Goal: Task Accomplishment & Management: Manage account settings

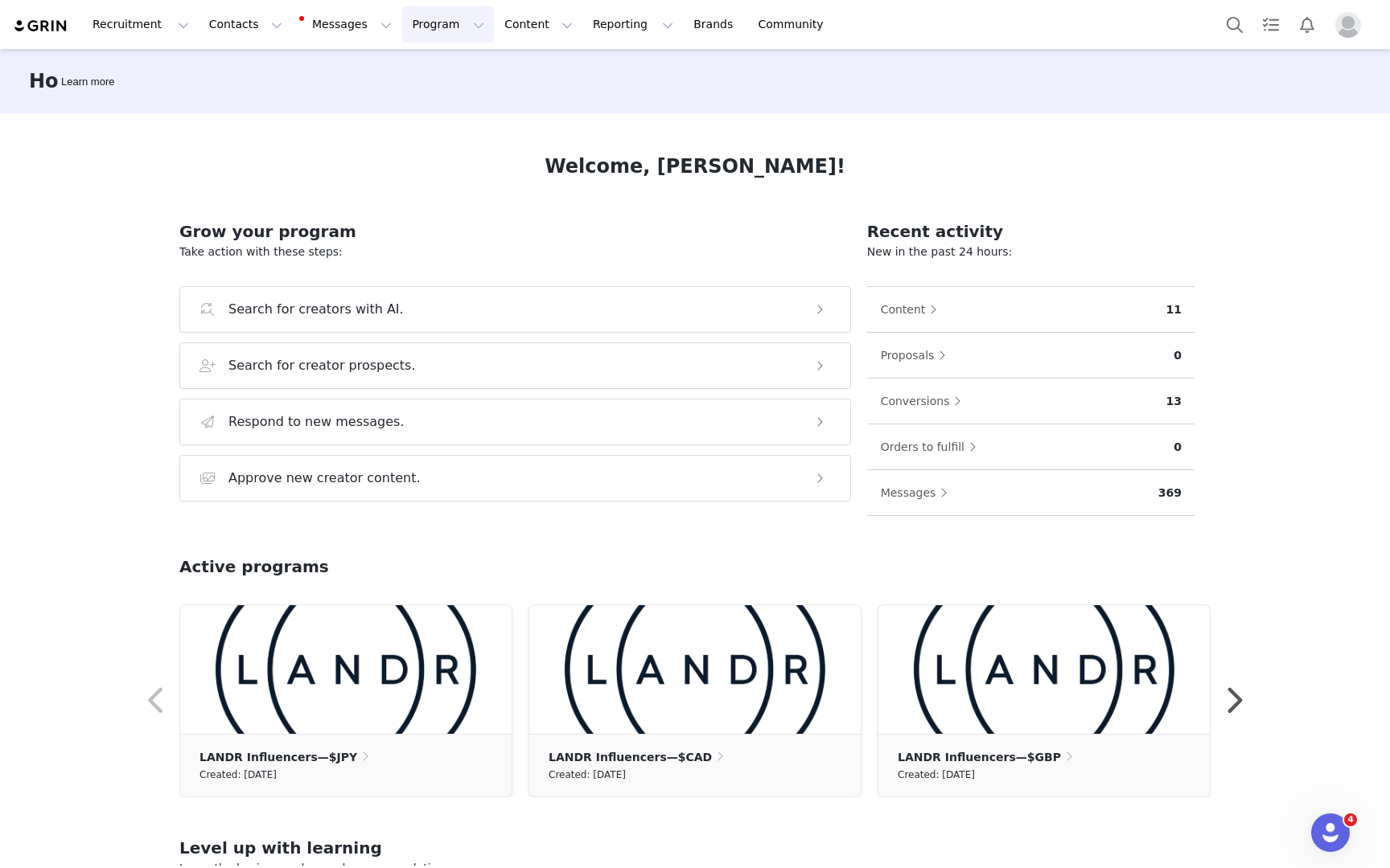
click at [436, 23] on button "Program Program" at bounding box center [448, 24] width 92 height 36
click at [447, 162] on div "Affiliates" at bounding box center [440, 161] width 107 height 17
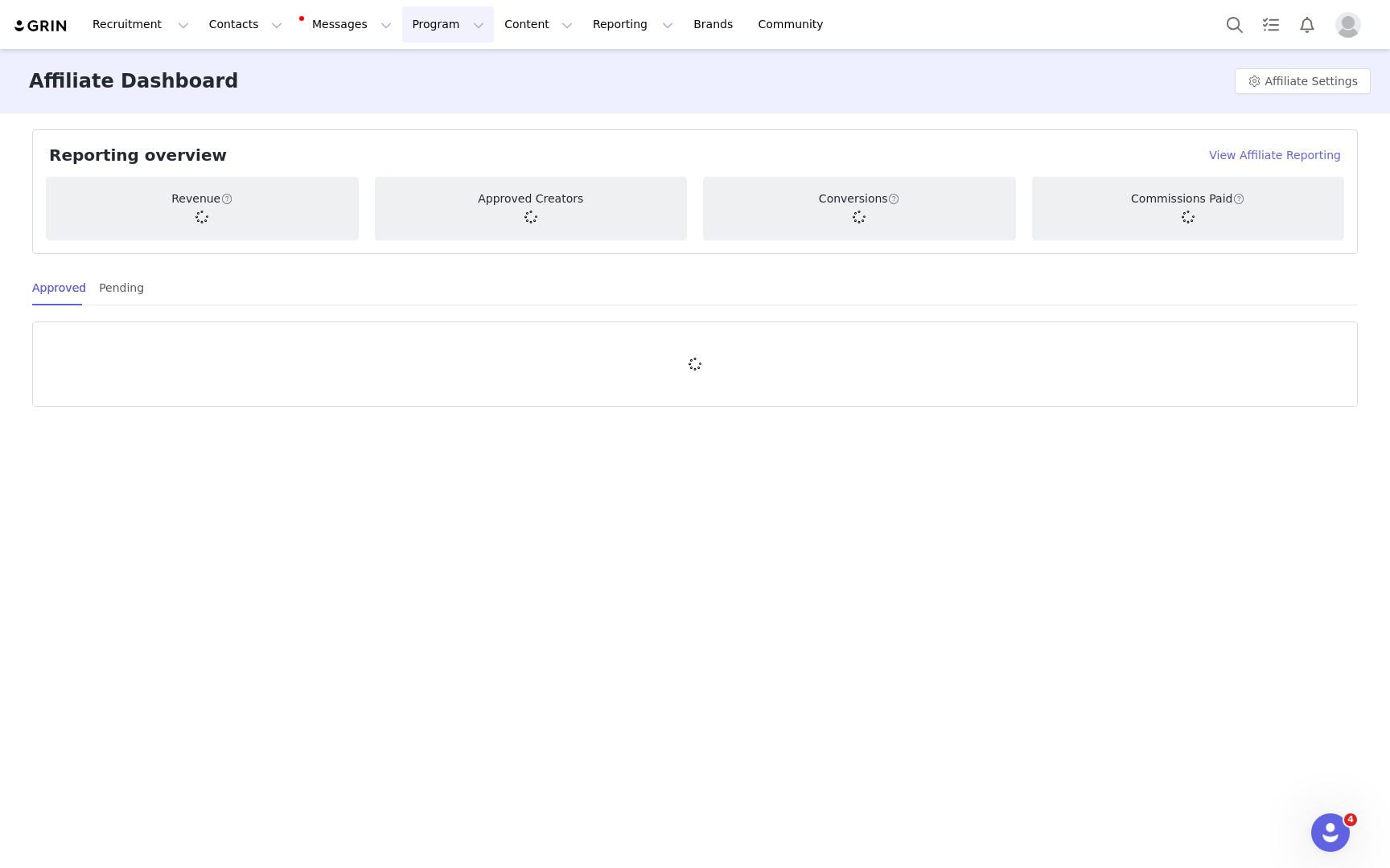
click at [442, 26] on button "Program Program" at bounding box center [448, 24] width 92 height 36
click at [441, 135] on div "Payments" at bounding box center [440, 131] width 107 height 17
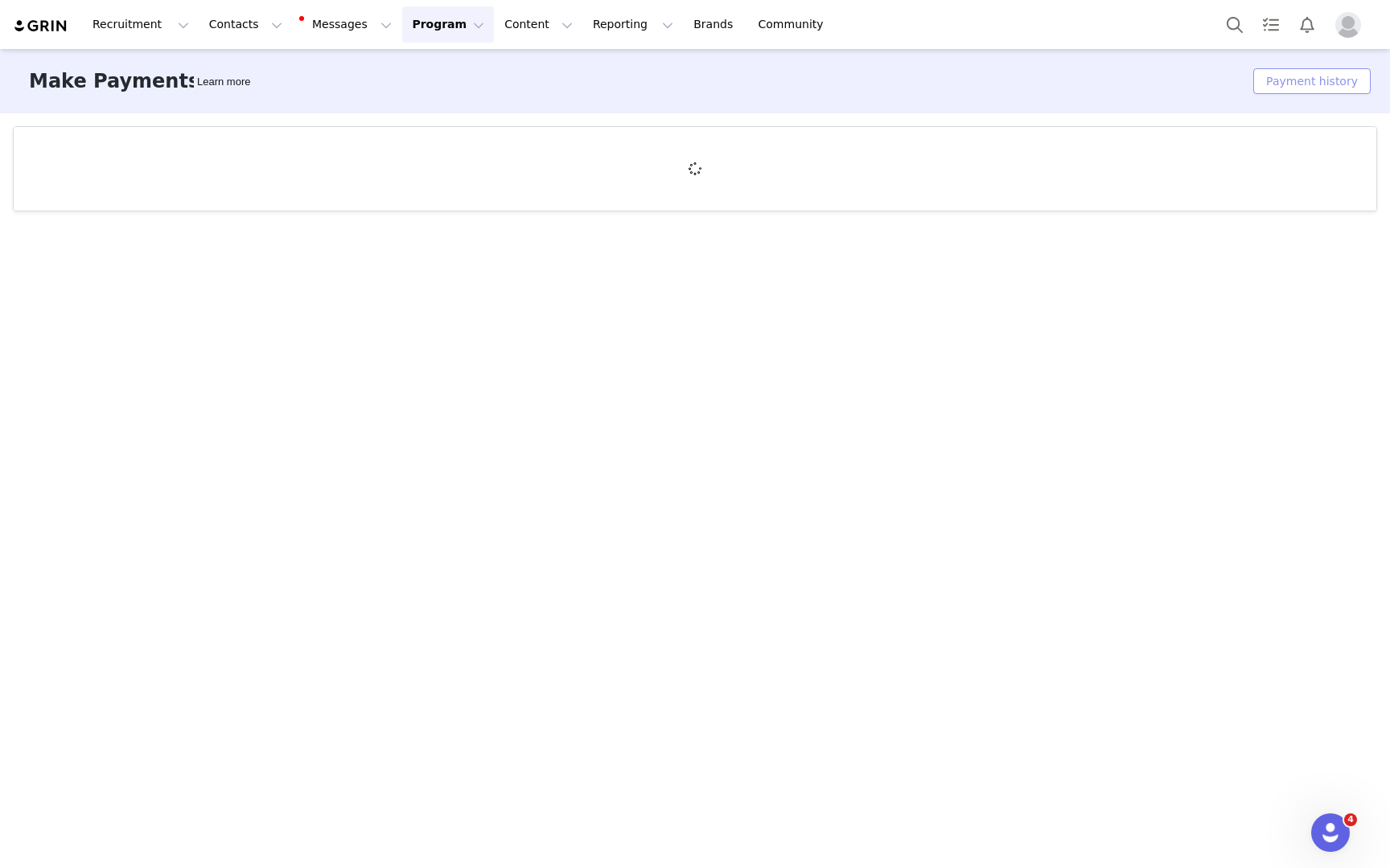
click at [1291, 84] on button "Payment history" at bounding box center [1312, 81] width 118 height 26
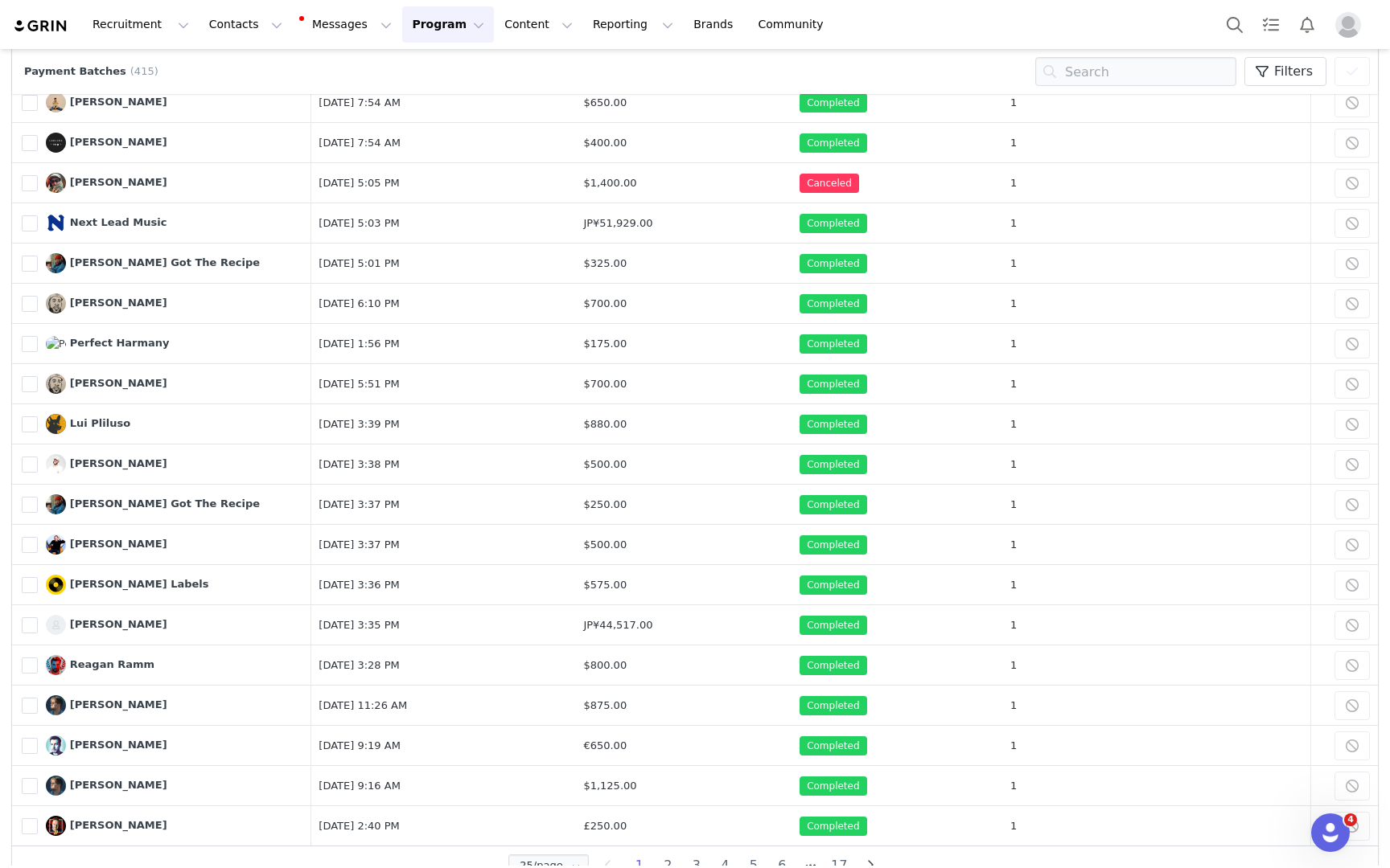
scroll to position [397, 0]
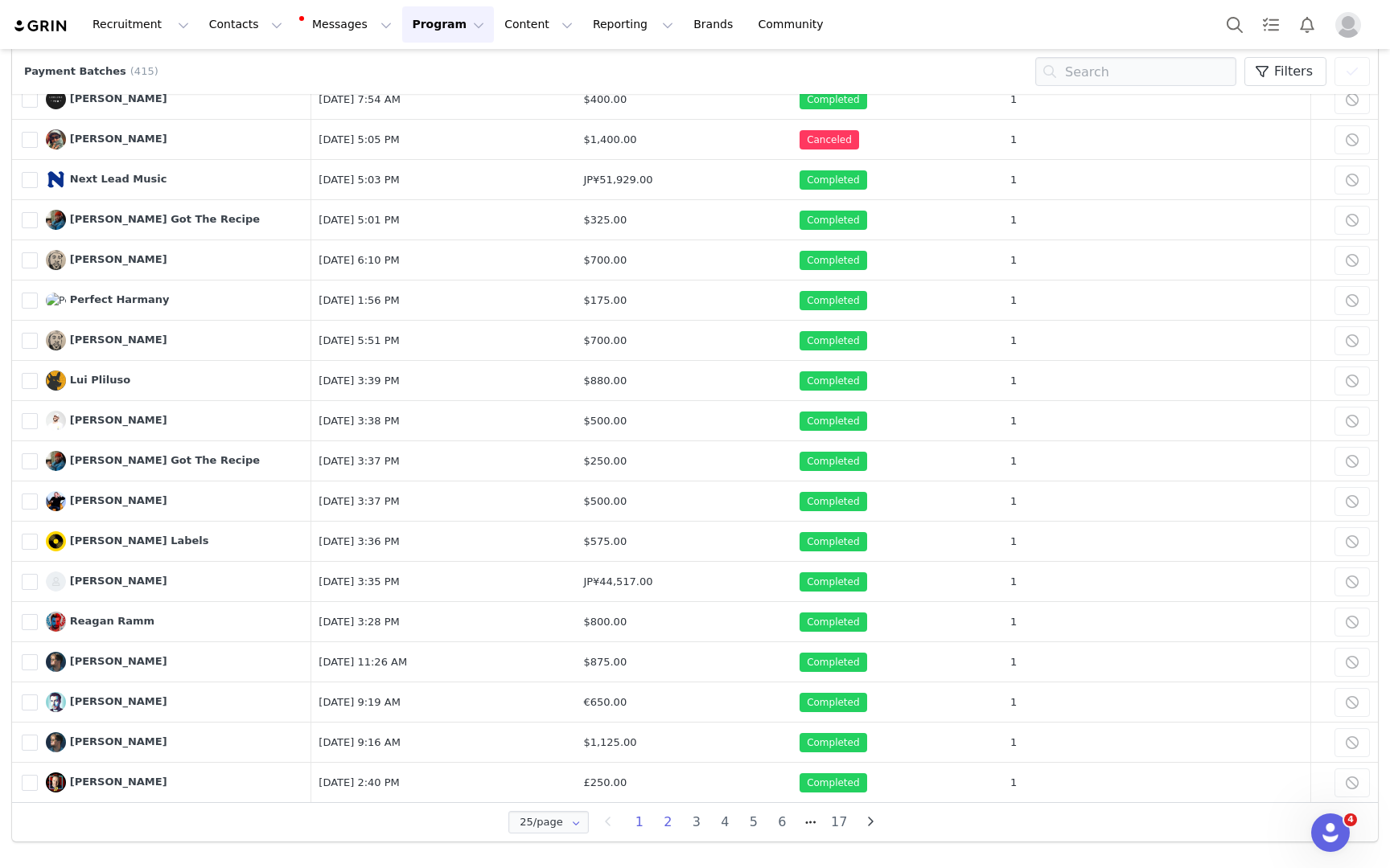
click at [670, 822] on li "2" at bounding box center [668, 822] width 29 height 22
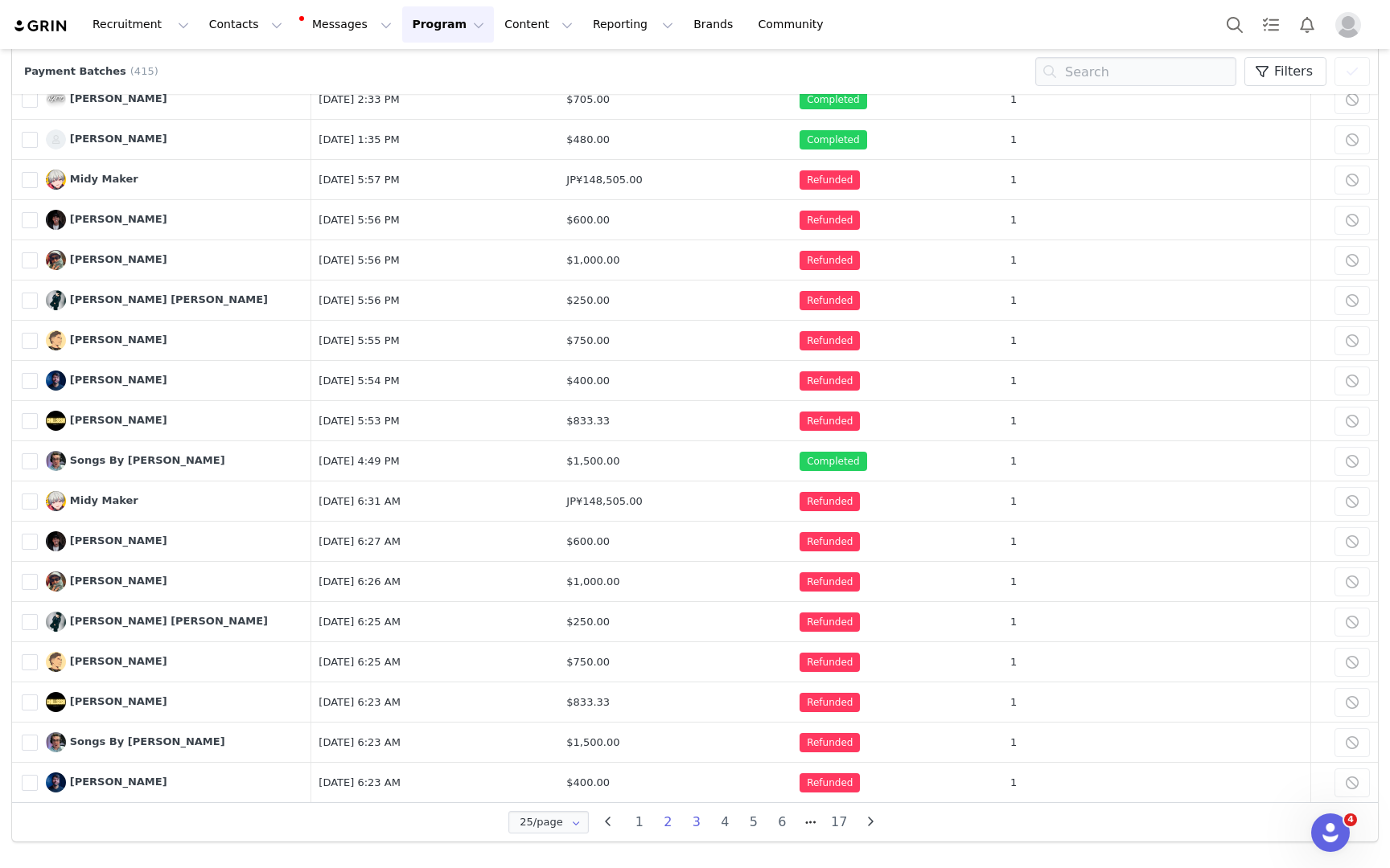
click at [695, 827] on li "3" at bounding box center [696, 822] width 29 height 22
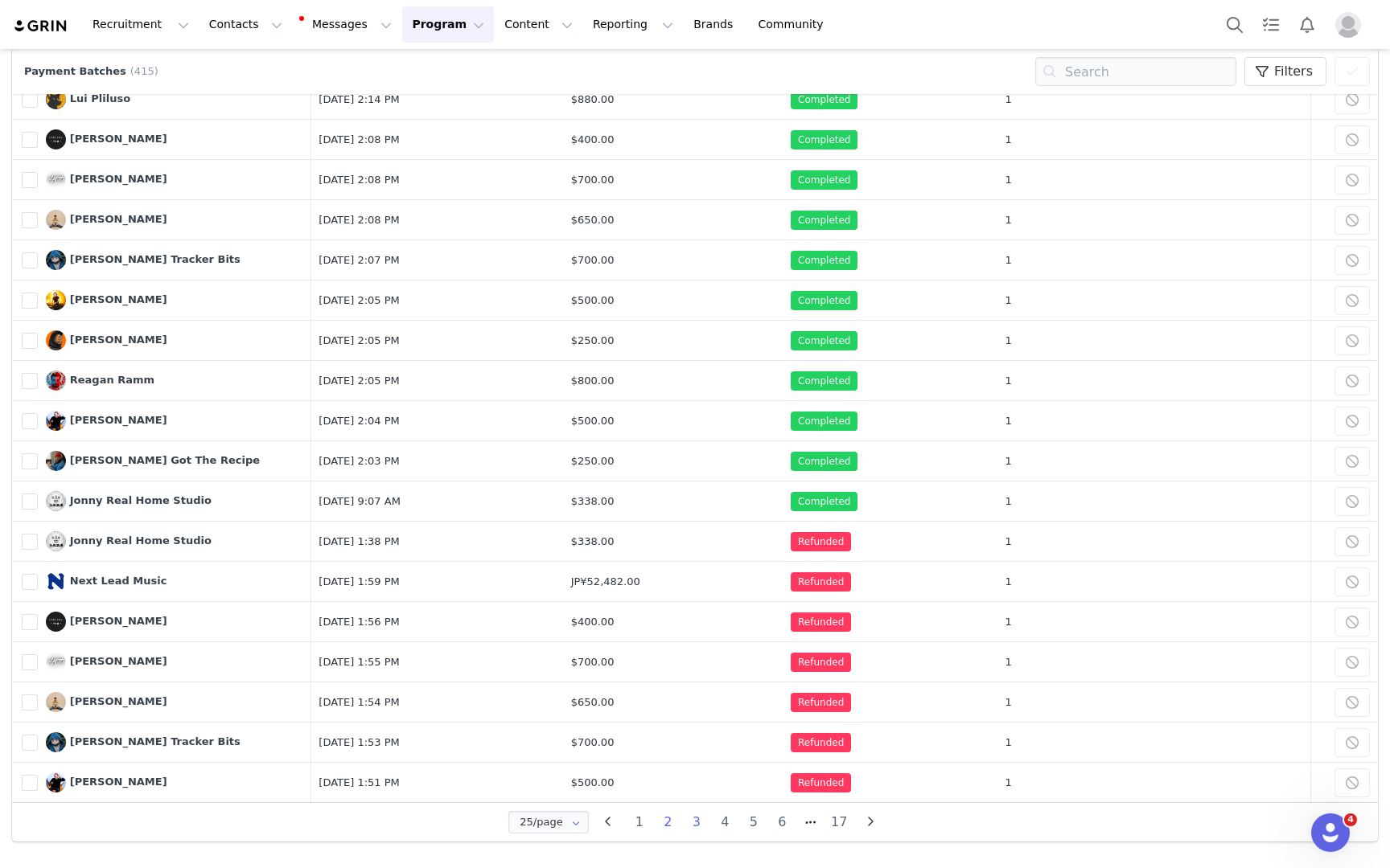
click at [666, 828] on li "2" at bounding box center [668, 822] width 29 height 22
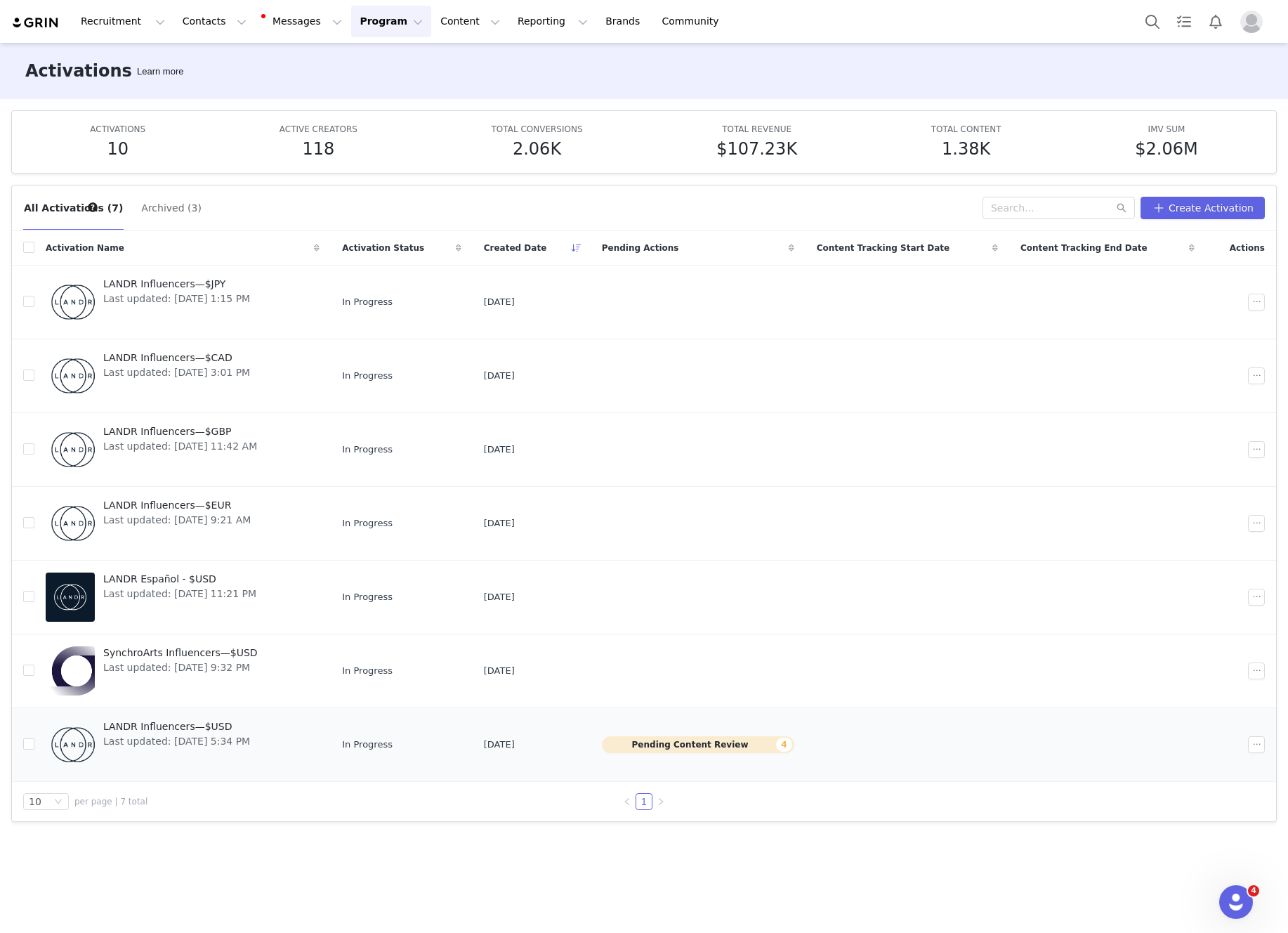
click at [667, 744] on button "Pending Content Review 4" at bounding box center [698, 744] width 193 height 17
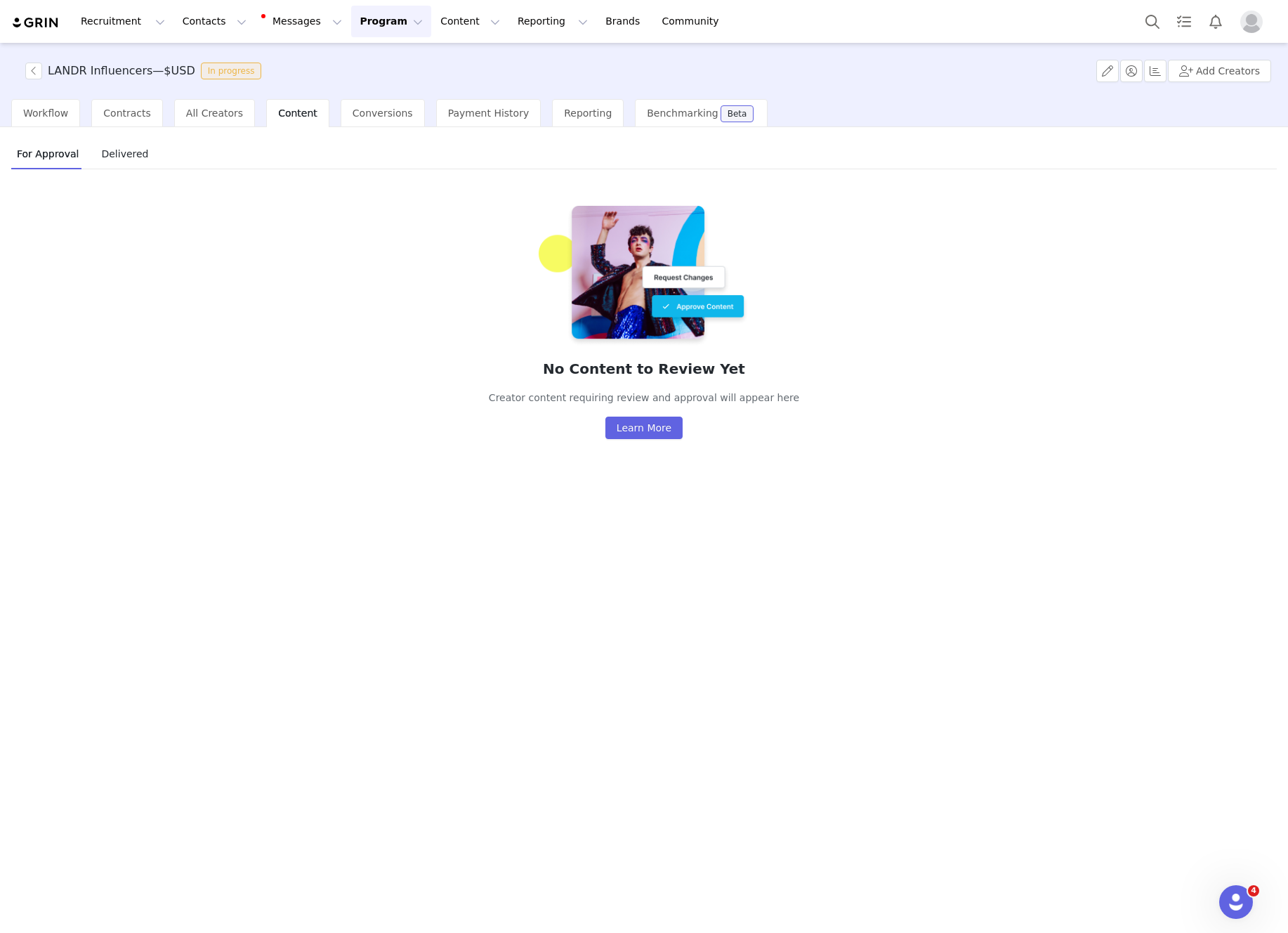
click at [131, 162] on span "Delivered" at bounding box center [124, 154] width 58 height 23
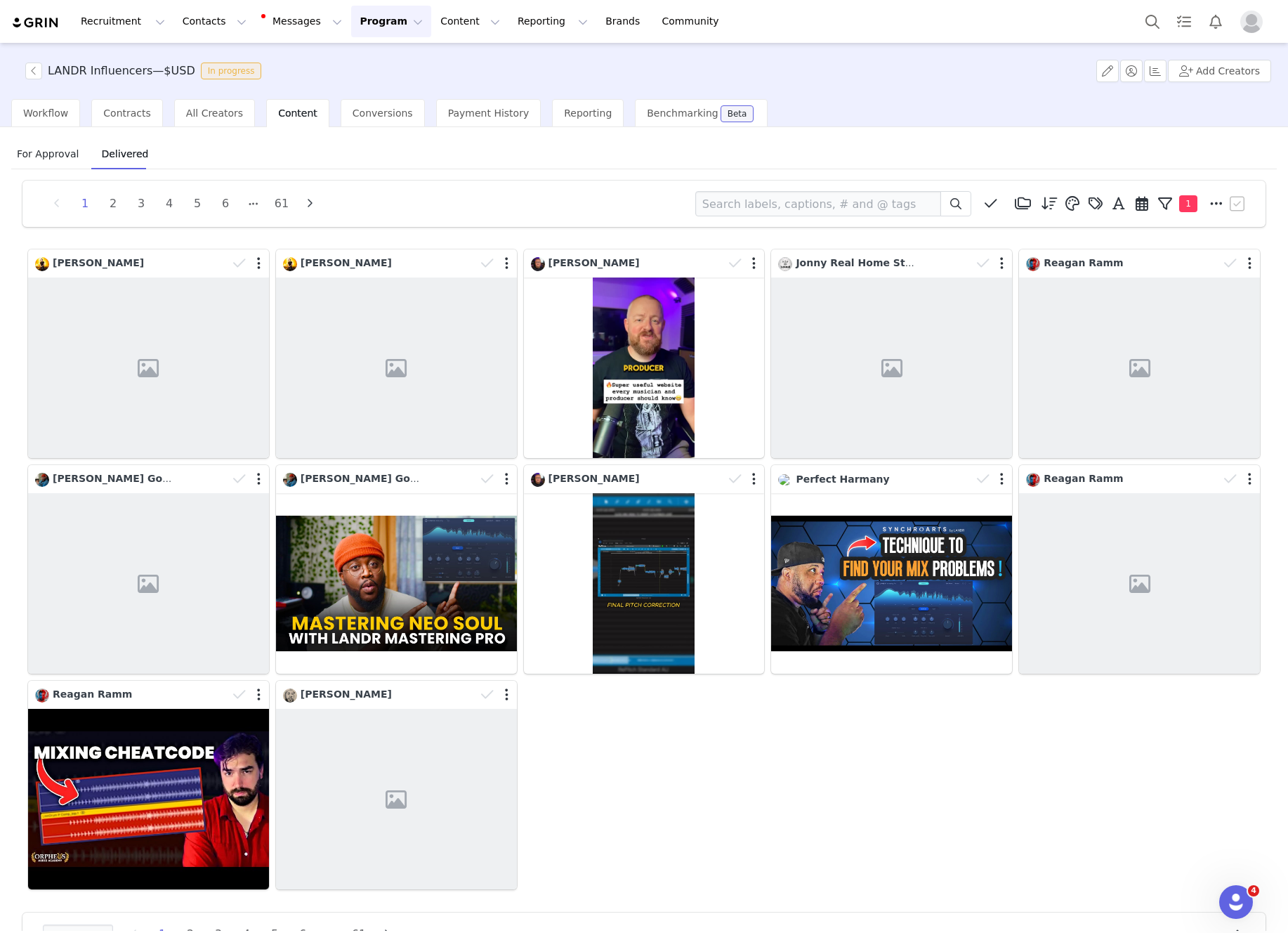
click at [47, 155] on span "For Approval" at bounding box center [47, 154] width 73 height 23
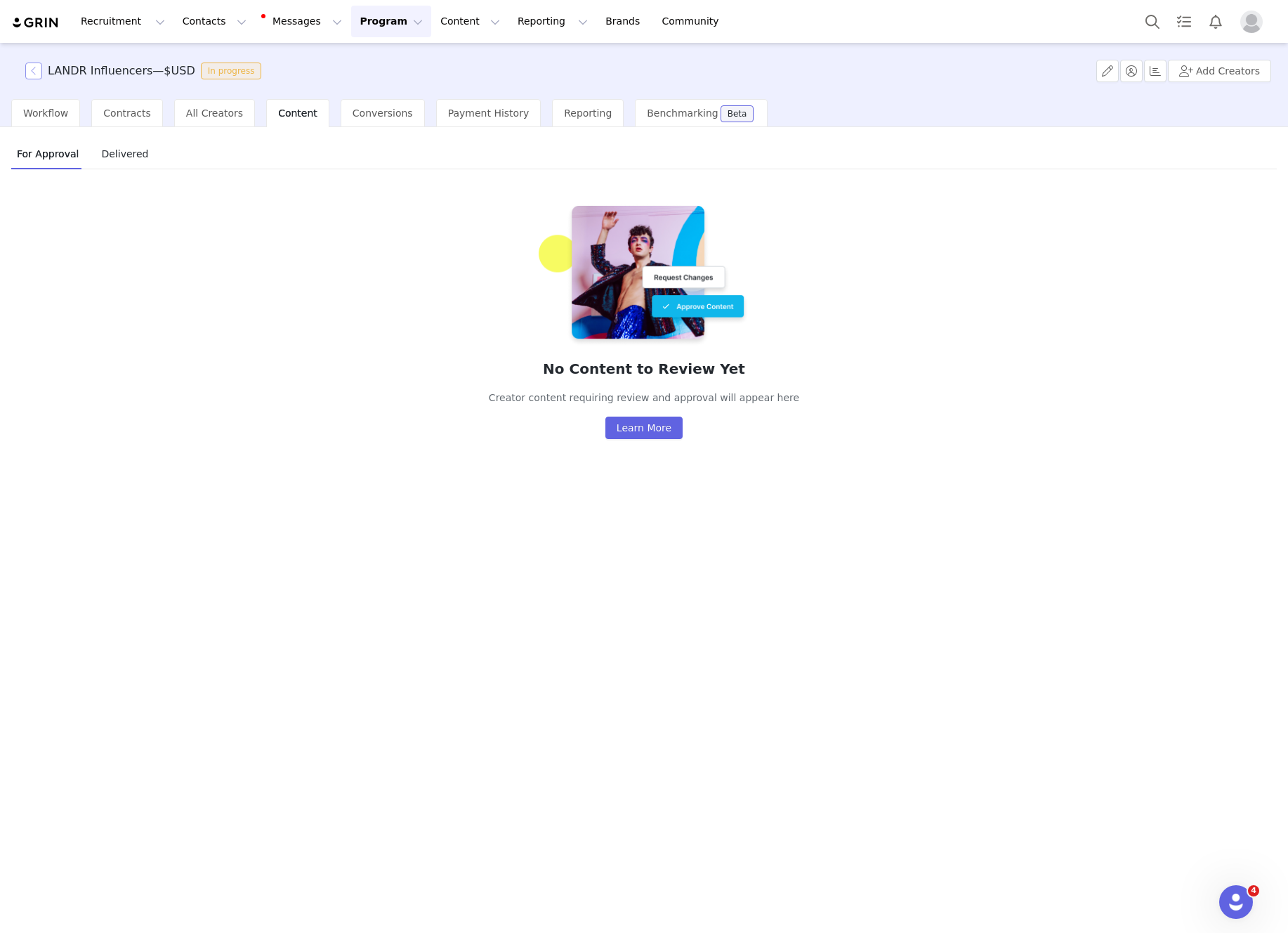
click at [33, 70] on button "button" at bounding box center [33, 71] width 17 height 17
